Goal: Task Accomplishment & Management: Manage account settings

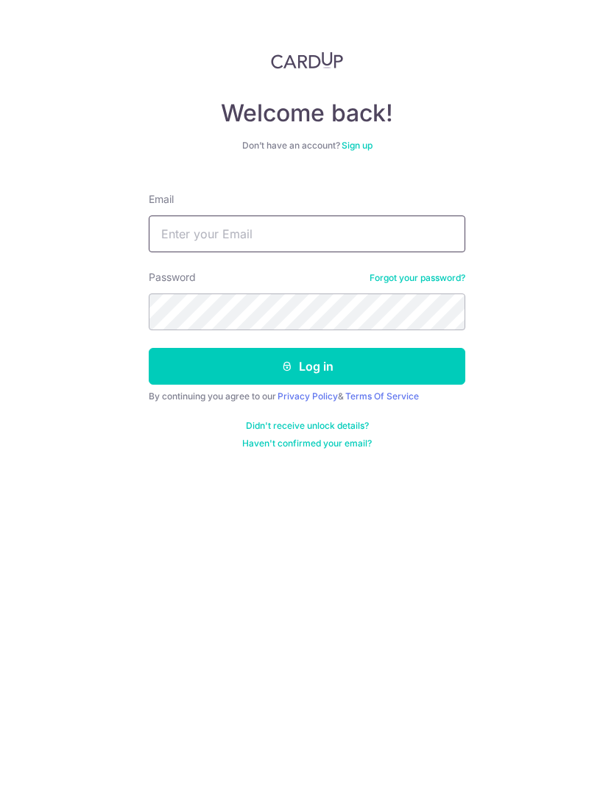
click at [334, 229] on input "Email" at bounding box center [307, 234] width 316 height 37
type input "[GEOGRAPHIC_DATA]"
click at [274, 245] on input "Email" at bounding box center [307, 234] width 316 height 37
type input "S"
type input "[EMAIL_ADDRESS][DOMAIN_NAME]"
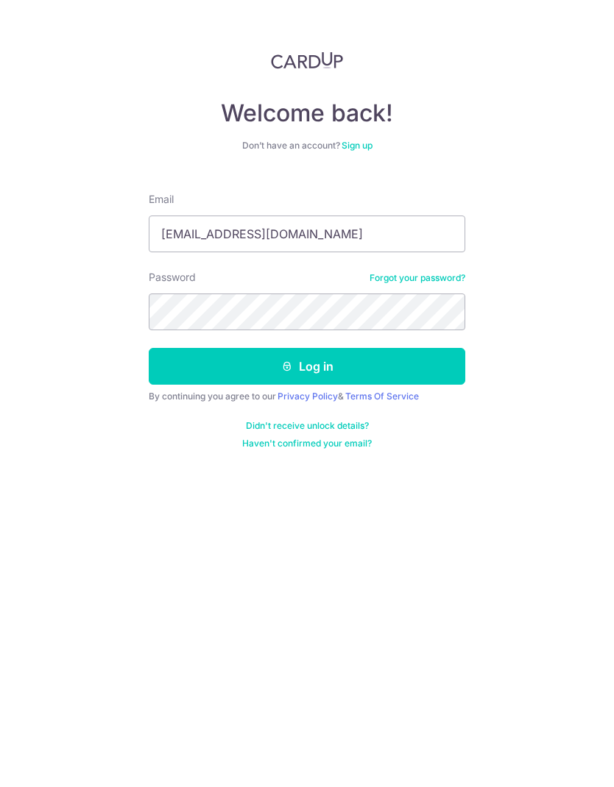
click at [347, 354] on button "Log in" at bounding box center [307, 366] width 316 height 37
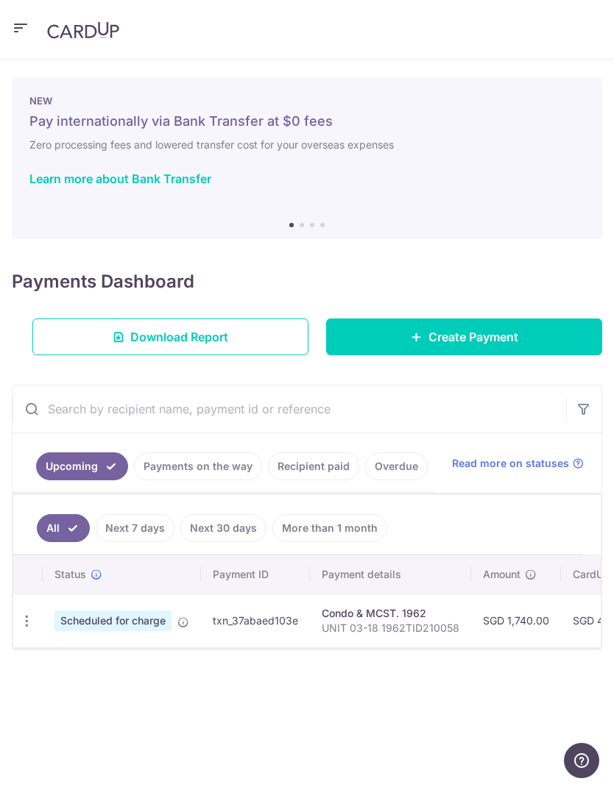
click at [299, 461] on link "Recipient paid" at bounding box center [313, 467] width 91 height 28
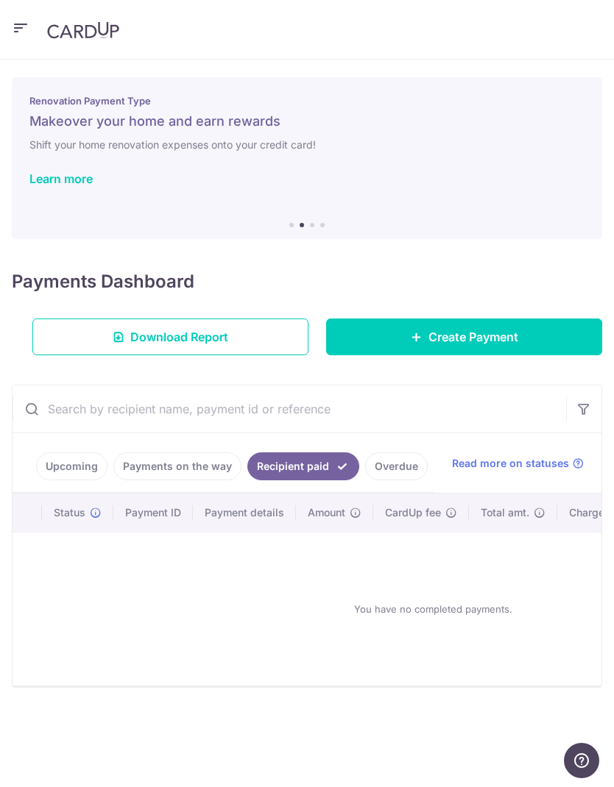
click at [174, 458] on link "Payments on the way" at bounding box center [177, 467] width 128 height 28
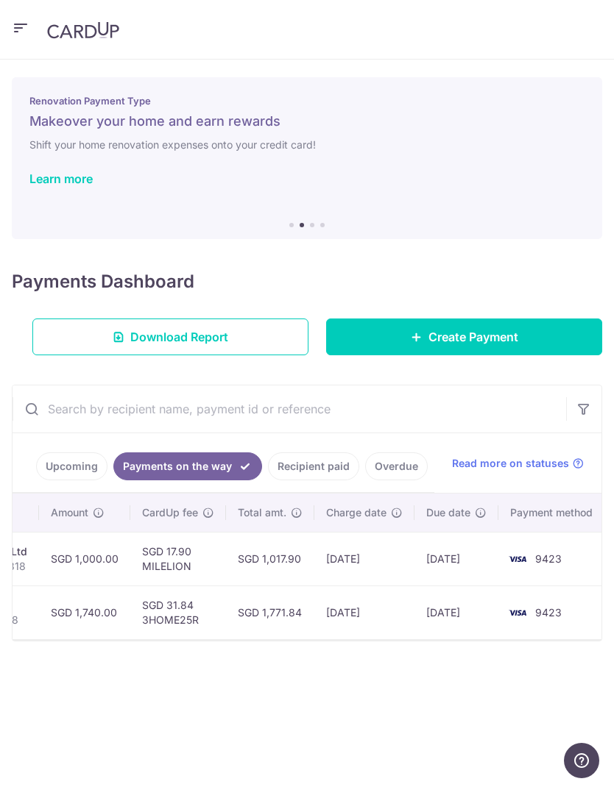
scroll to position [0, 427]
click at [66, 330] on link "Download Report" at bounding box center [170, 337] width 276 height 37
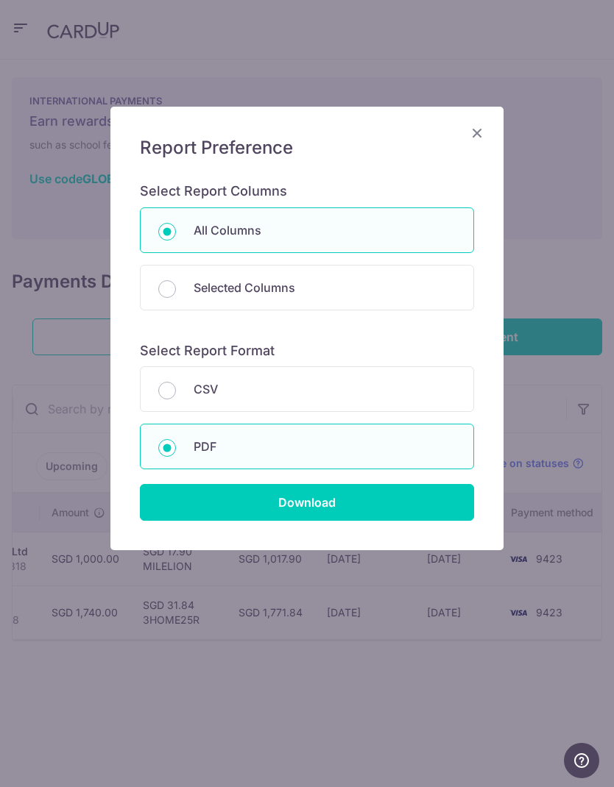
click at [385, 502] on input "Download" at bounding box center [307, 502] width 334 height 37
